Goal: Use online tool/utility: Utilize a website feature to perform a specific function

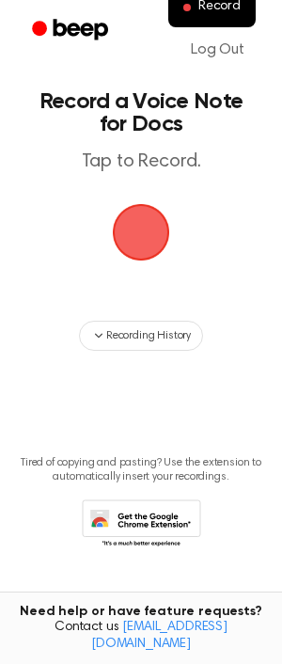
click at [141, 241] on span "button" at bounding box center [141, 232] width 57 height 57
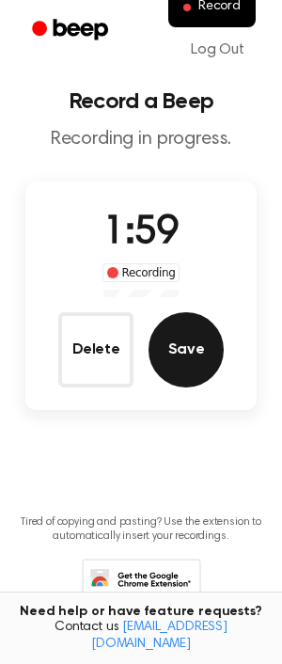
click at [168, 344] on button "Save" at bounding box center [186, 349] width 75 height 75
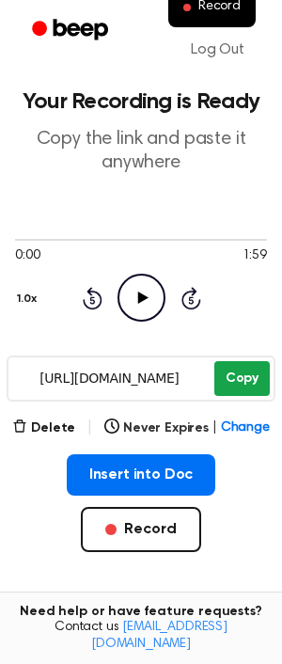
click at [249, 378] on button "Copy" at bounding box center [243, 378] width 56 height 35
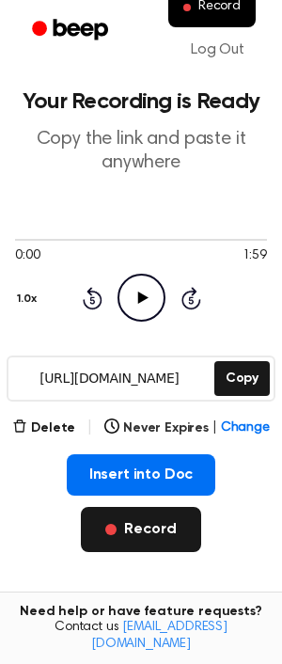
click at [149, 524] on button "Record" at bounding box center [140, 529] width 119 height 45
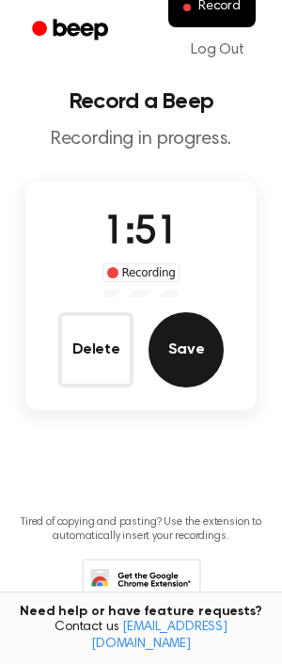
click at [173, 355] on button "Save" at bounding box center [186, 349] width 75 height 75
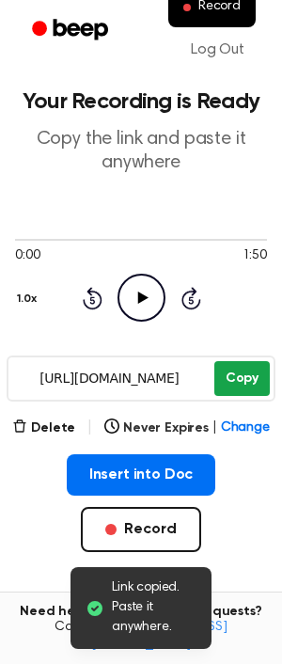
click at [230, 382] on button "Copy" at bounding box center [243, 378] width 56 height 35
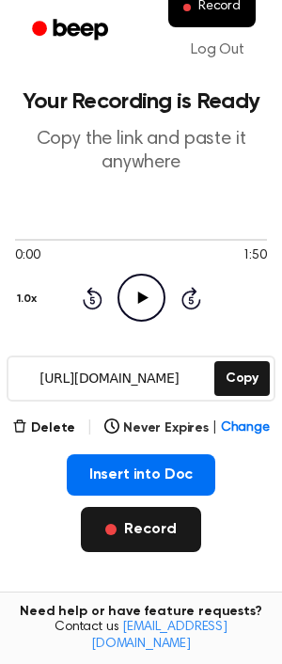
click at [156, 533] on button "Record" at bounding box center [140, 529] width 119 height 45
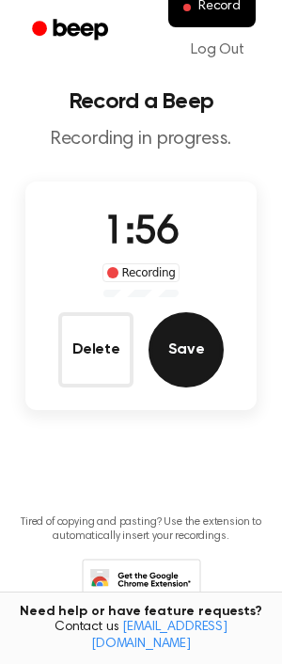
click at [184, 341] on button "Save" at bounding box center [186, 349] width 75 height 75
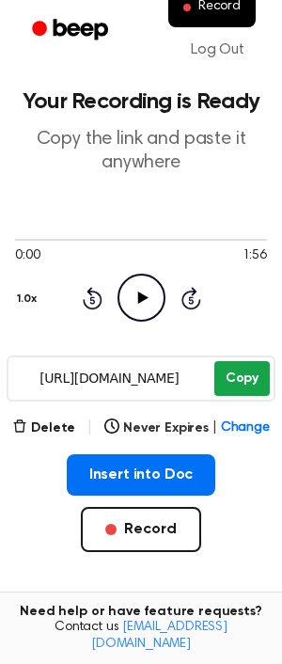
click at [231, 379] on button "Copy" at bounding box center [243, 378] width 56 height 35
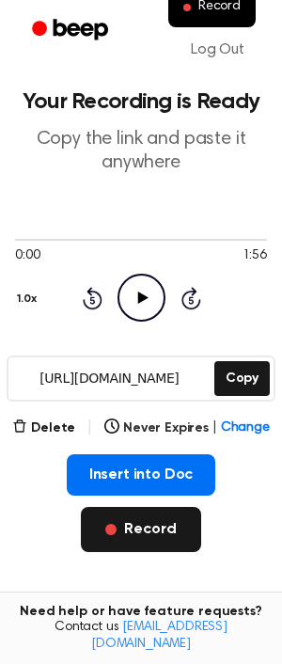
click at [144, 528] on button "Record" at bounding box center [140, 529] width 119 height 45
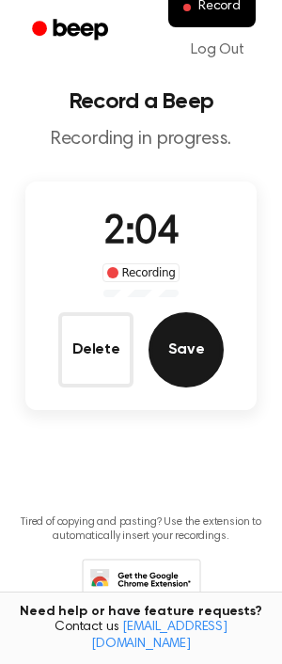
click at [175, 358] on button "Save" at bounding box center [186, 349] width 75 height 75
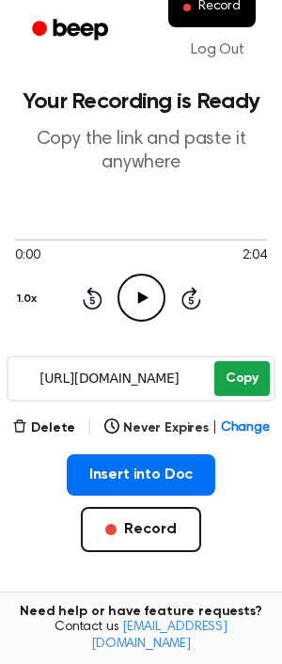
click at [235, 382] on button "Copy" at bounding box center [243, 378] width 56 height 35
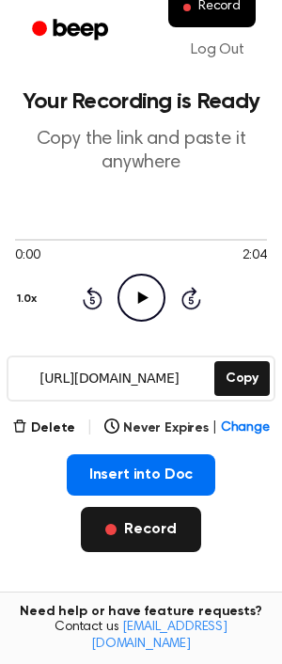
click at [138, 526] on button "Record" at bounding box center [140, 529] width 119 height 45
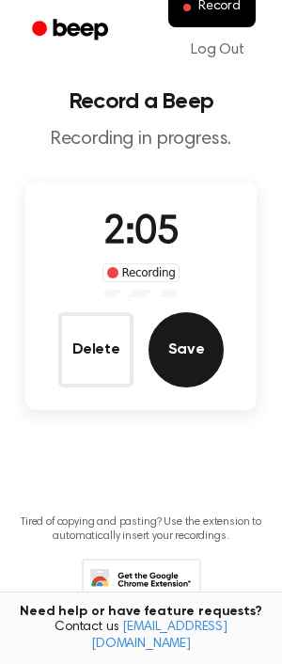
click at [166, 372] on button "Save" at bounding box center [186, 349] width 75 height 75
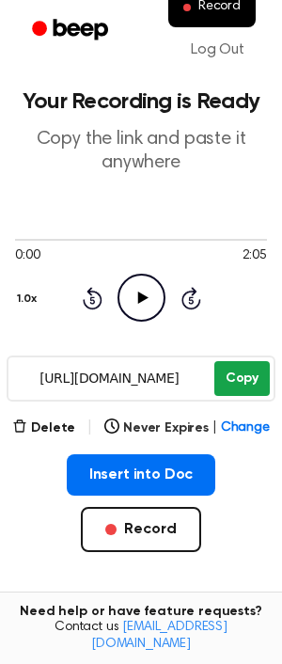
click at [233, 389] on button "Copy" at bounding box center [243, 378] width 56 height 35
